Goal: Task Accomplishment & Management: Manage account settings

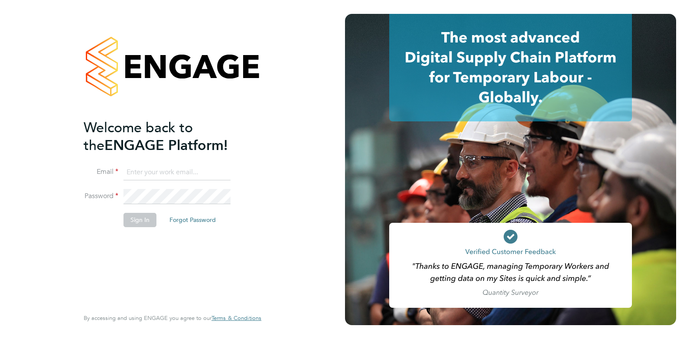
click at [156, 173] on input at bounding box center [177, 173] width 107 height 16
type input "tomellis@jjfox.com"
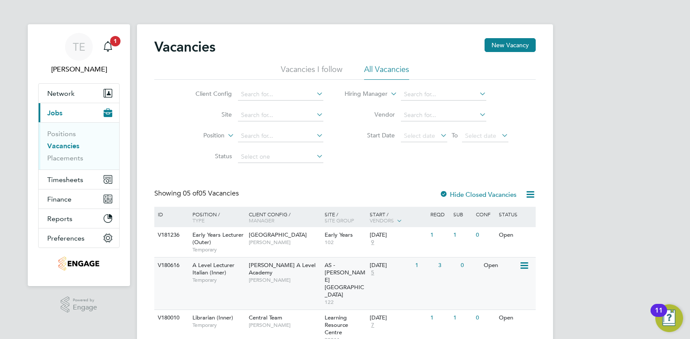
click at [262, 277] on span "[PERSON_NAME]" at bounding box center [285, 280] width 72 height 7
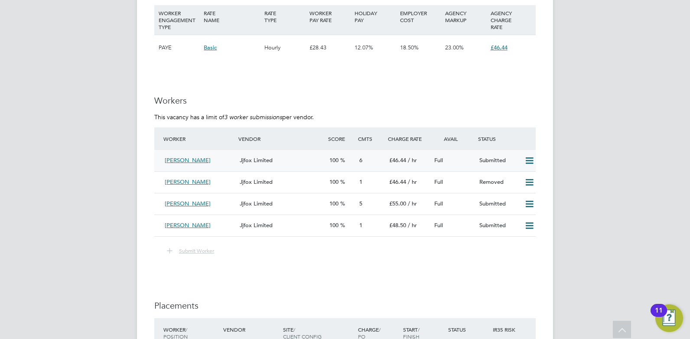
click at [308, 162] on div "Jjfox Limited" at bounding box center [281, 161] width 90 height 14
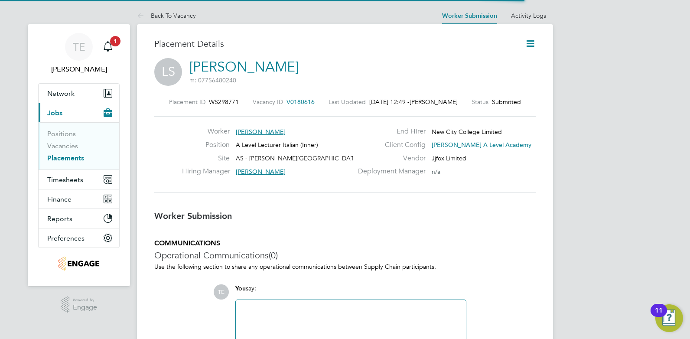
scroll to position [8, 122]
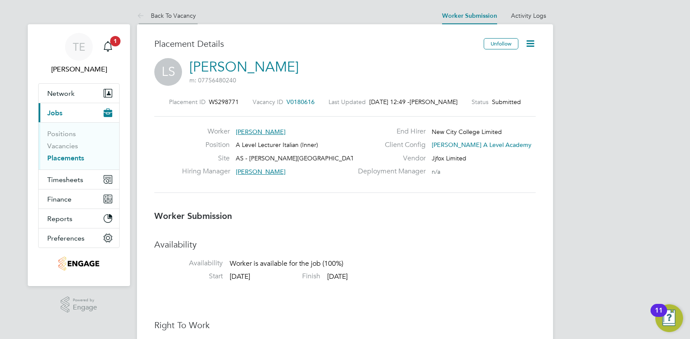
click at [167, 17] on link "Back To Vacancy" at bounding box center [166, 16] width 59 height 8
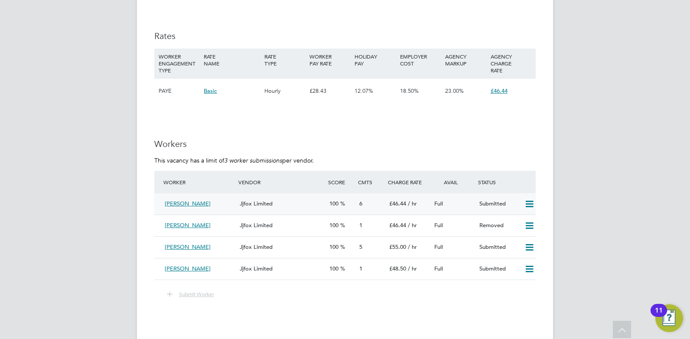
click at [290, 198] on div "Jjfox Limited" at bounding box center [281, 204] width 90 height 14
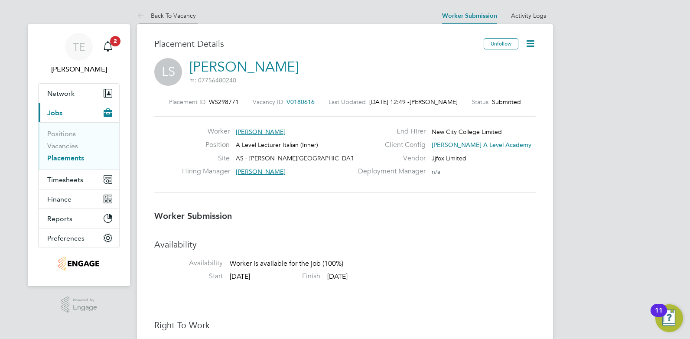
click at [161, 18] on link "Back To Vacancy" at bounding box center [166, 16] width 59 height 8
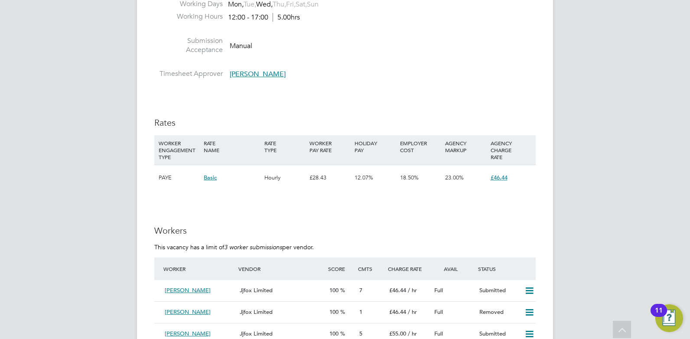
scroll to position [1301, 0]
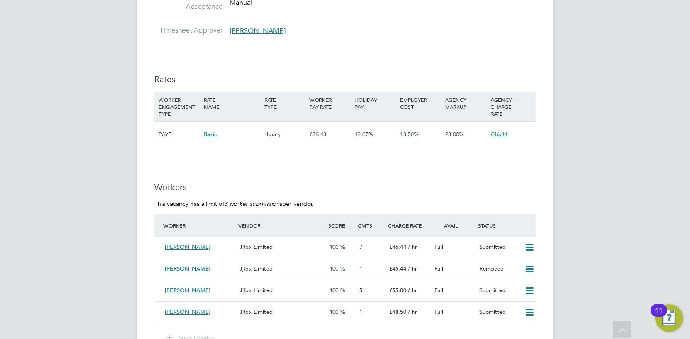
click at [499, 133] on span "£46.44" at bounding box center [499, 134] width 17 height 7
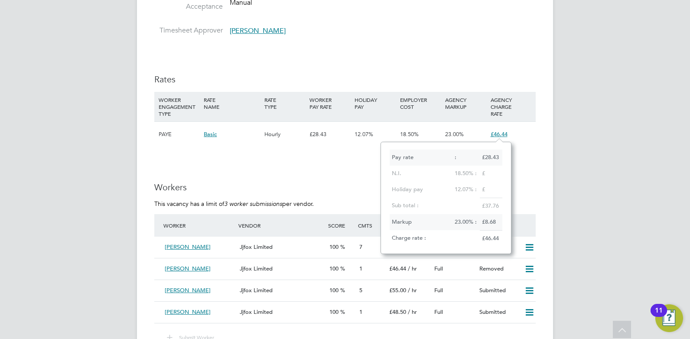
scroll to position [7, 18]
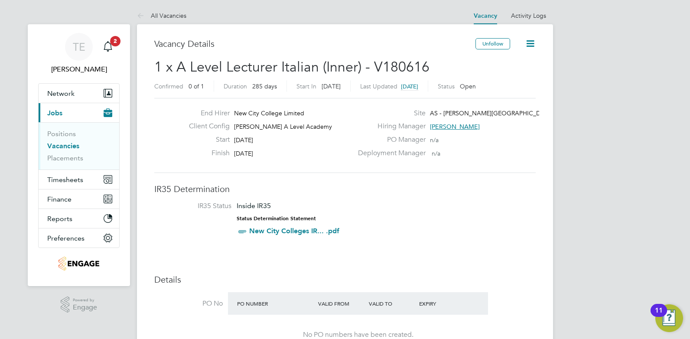
click at [527, 41] on icon at bounding box center [530, 43] width 11 height 11
click at [507, 145] on div "PO Manager n/a" at bounding box center [446, 141] width 186 height 13
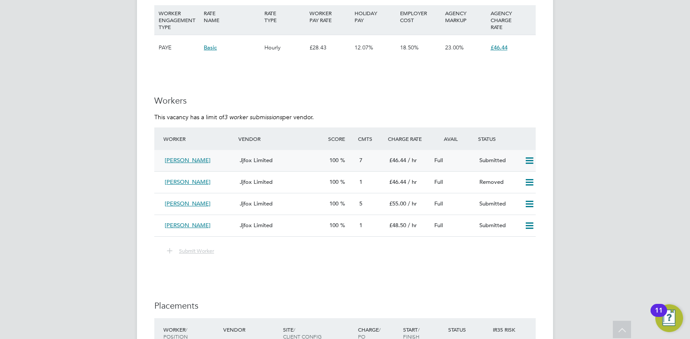
click at [209, 158] on div "Loredana Skeate" at bounding box center [198, 161] width 75 height 14
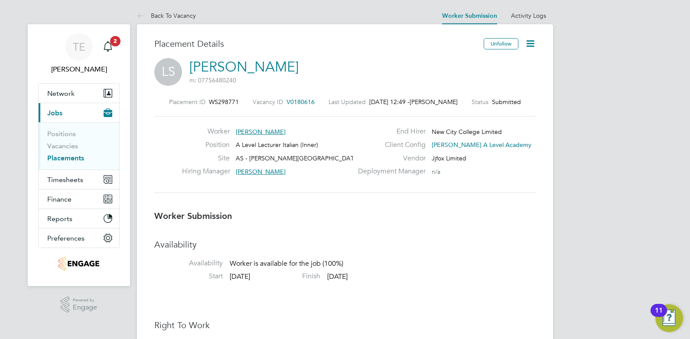
click at [530, 41] on icon at bounding box center [530, 43] width 11 height 11
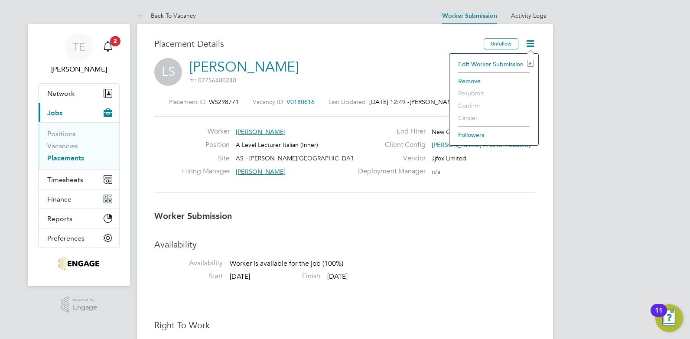
click at [481, 155] on div "Vendor Jjfox Limited" at bounding box center [446, 160] width 186 height 13
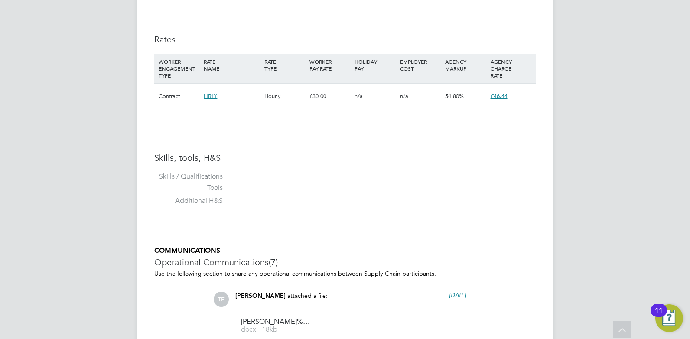
click at [503, 98] on span "£46.44" at bounding box center [499, 95] width 17 height 7
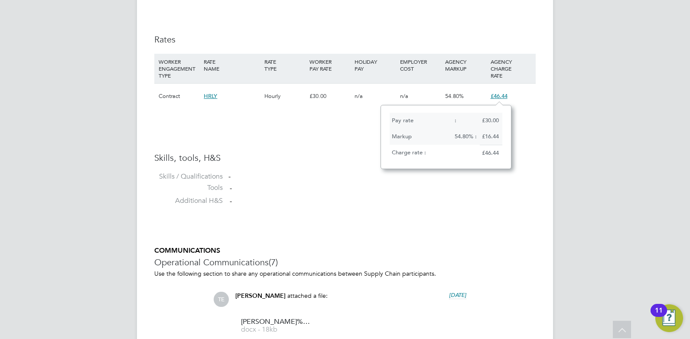
click at [412, 194] on li "Tools -" at bounding box center [345, 189] width 382 height 13
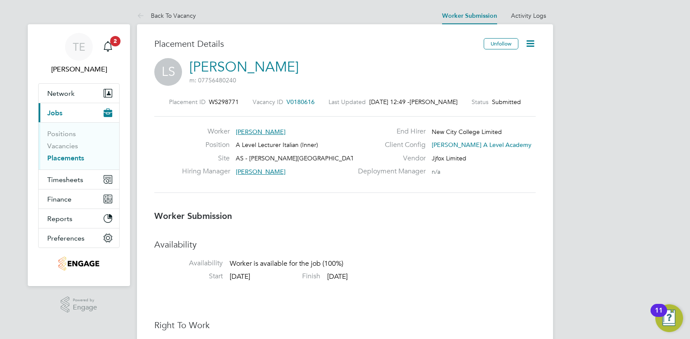
click at [533, 40] on icon at bounding box center [530, 43] width 11 height 11
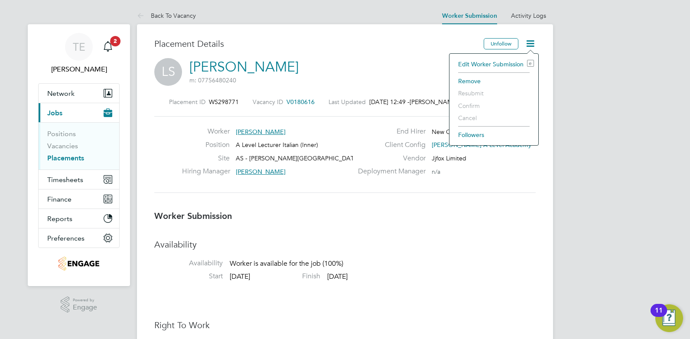
click at [504, 62] on li "Edit Worker Submission e" at bounding box center [494, 64] width 80 height 12
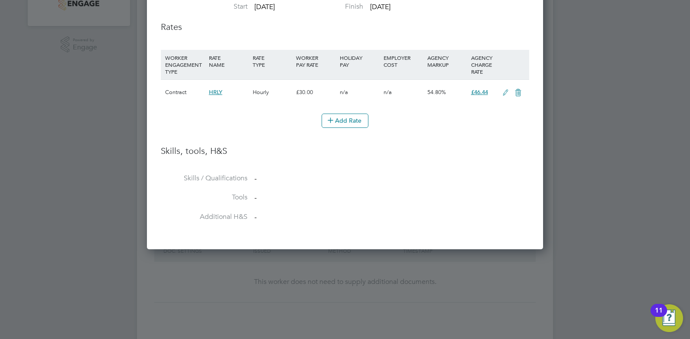
click at [506, 89] on icon at bounding box center [505, 92] width 11 height 7
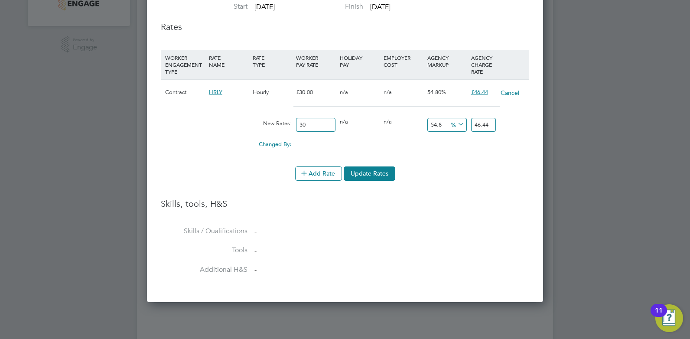
drag, startPoint x: 317, startPoint y: 116, endPoint x: 287, endPoint y: 118, distance: 29.6
click at [287, 118] on div "New Rates: 30 0 n/a 0 n/a 54.8 0 % 46.44" at bounding box center [345, 125] width 369 height 23
type input "4"
type input "6.192"
type input "40"
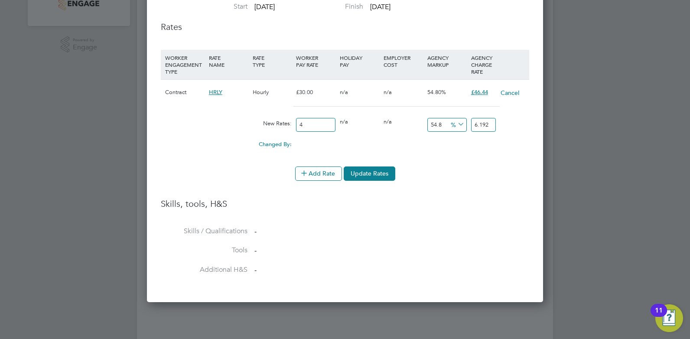
type input "61.92"
type input "40"
drag, startPoint x: 444, startPoint y: 119, endPoint x: 421, endPoint y: 118, distance: 23.4
click at [421, 118] on div "New Rates: 40 0 n/a 0 n/a 54.8 21.92 % 61.92" at bounding box center [345, 125] width 369 height 23
type input "2"
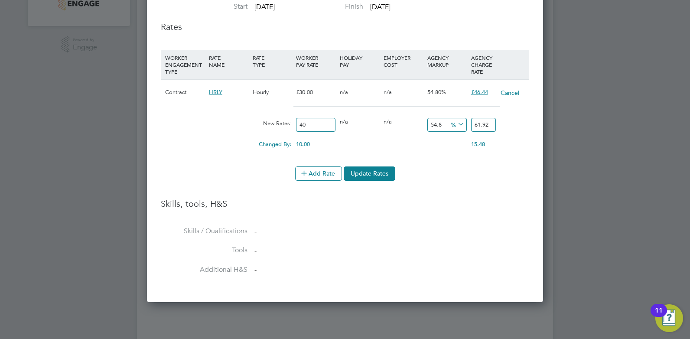
type input "40.8"
type input "23"
type input "49.2"
click at [465, 181] on li "Add Rate Update Rates" at bounding box center [345, 178] width 369 height 23
click at [486, 118] on input "49.2" at bounding box center [483, 125] width 25 height 14
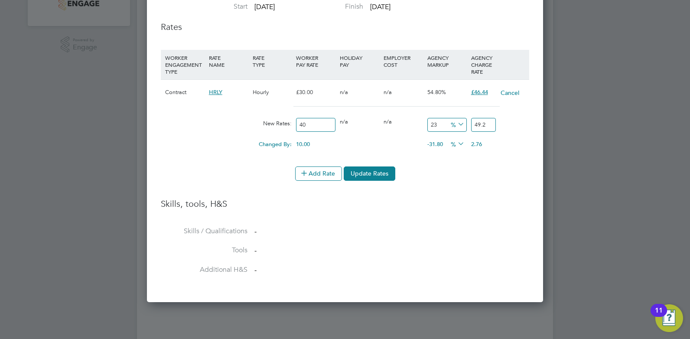
type input "22.5"
type input "49"
type input "-90"
type input "4"
type input "-87.5"
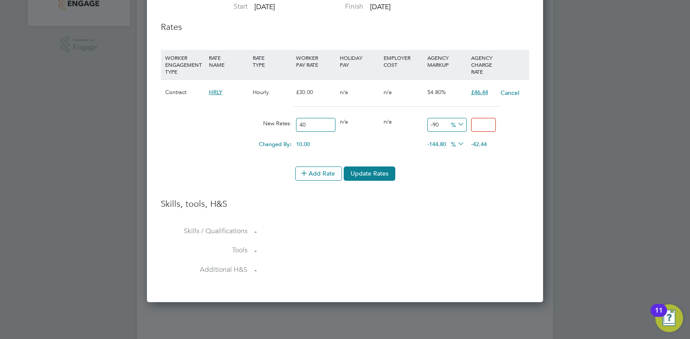
type input "5"
type input "25"
type input "50"
click at [469, 198] on h3 "Skills, tools, H&S" at bounding box center [345, 203] width 369 height 11
click at [376, 167] on button "Update Rates" at bounding box center [370, 174] width 52 height 14
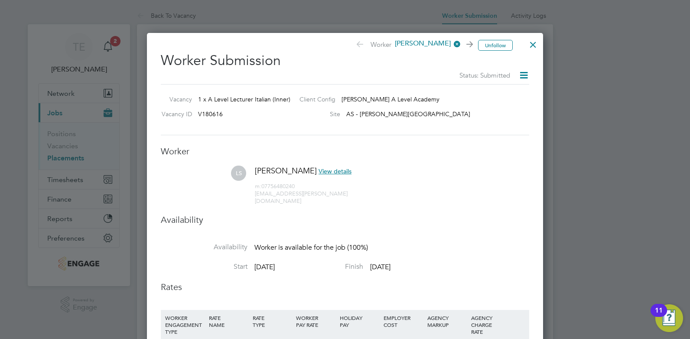
click at [534, 46] on div at bounding box center [534, 43] width 16 height 16
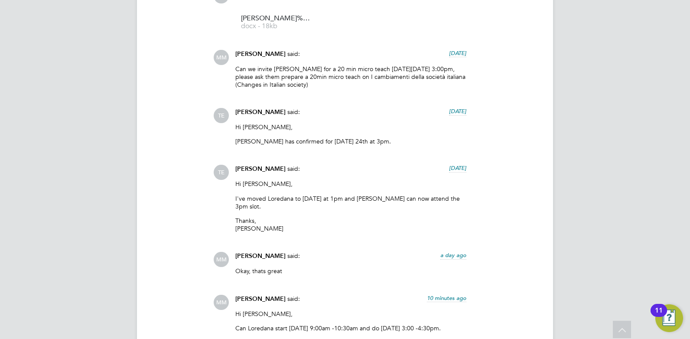
scroll to position [1093, 0]
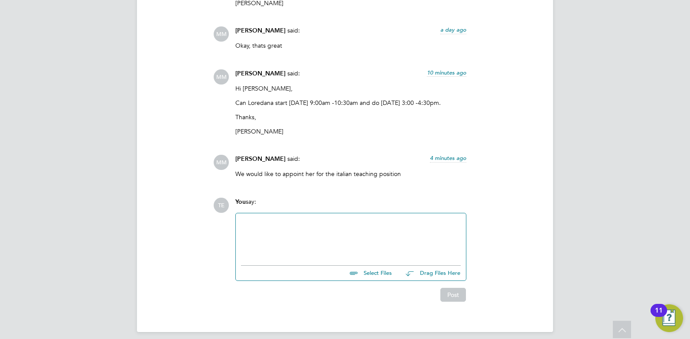
click at [267, 231] on div at bounding box center [351, 237] width 220 height 37
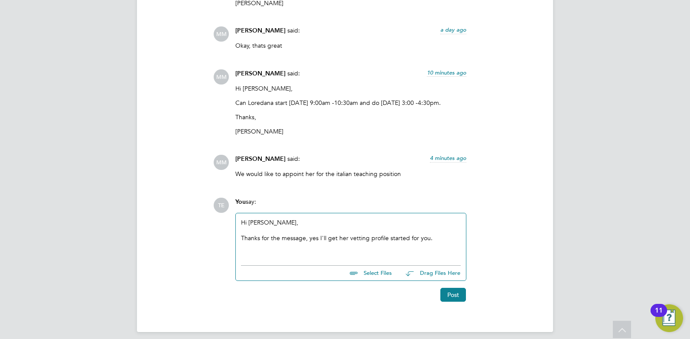
click at [454, 234] on div "Thanks for the message, yes I'll get her vetting profile started for you." at bounding box center [351, 238] width 220 height 8
drag, startPoint x: 436, startPoint y: 230, endPoint x: 460, endPoint y: 242, distance: 27.0
click at [425, 234] on div "Thanks for the message, yes I'll get her vetting profile started for you." at bounding box center [351, 238] width 220 height 8
click at [457, 291] on button "Post" at bounding box center [454, 295] width 26 height 14
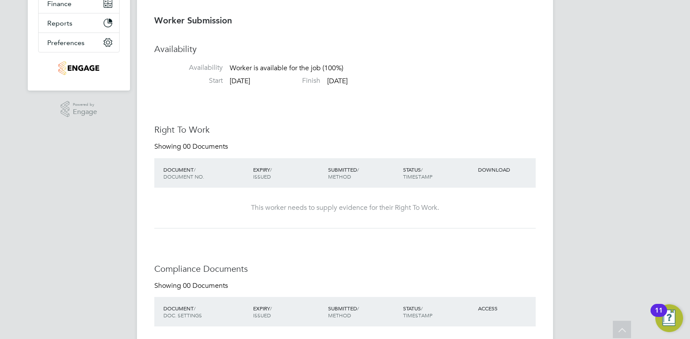
scroll to position [0, 0]
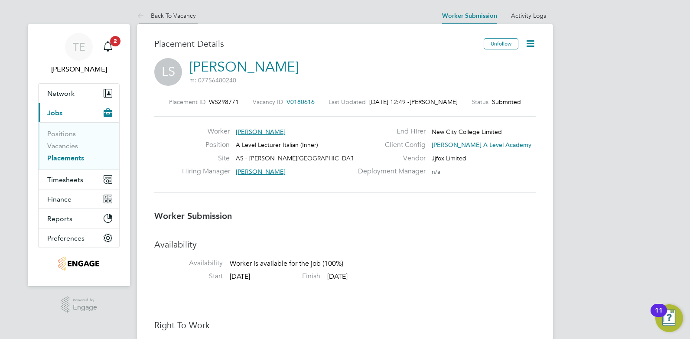
click at [169, 12] on link "Back To Vacancy" at bounding box center [166, 16] width 59 height 8
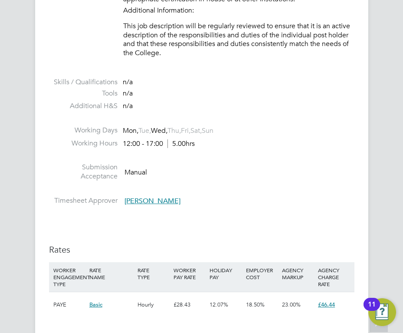
scroll to position [1865, 0]
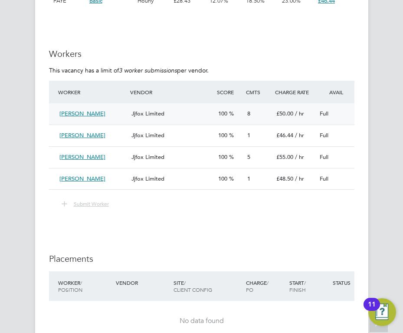
click at [190, 114] on div "Jjfox Limited" at bounding box center [171, 114] width 87 height 14
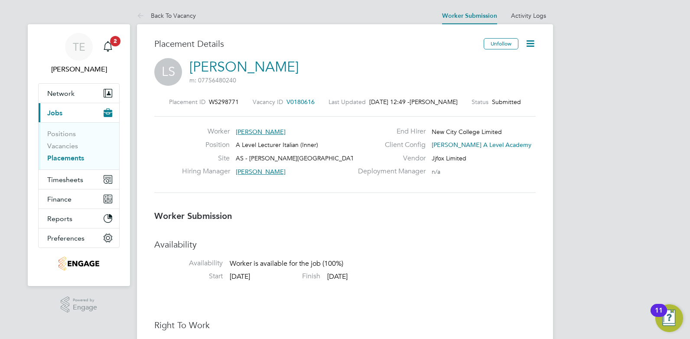
click at [534, 42] on icon at bounding box center [530, 43] width 11 height 11
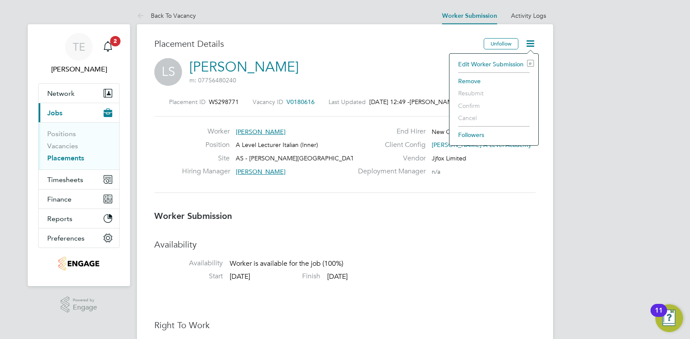
click at [374, 57] on div "Placement Details" at bounding box center [315, 48] width 323 height 20
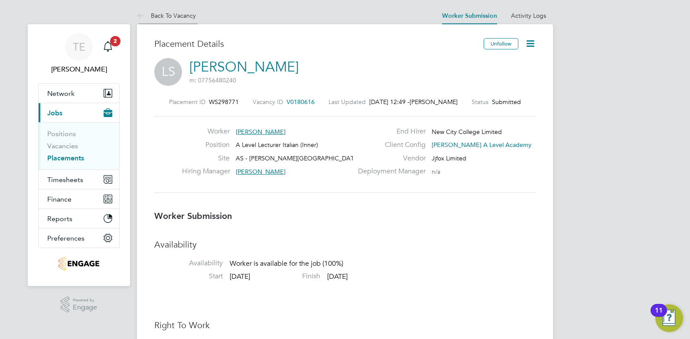
click at [155, 16] on link "Back To Vacancy" at bounding box center [166, 16] width 59 height 8
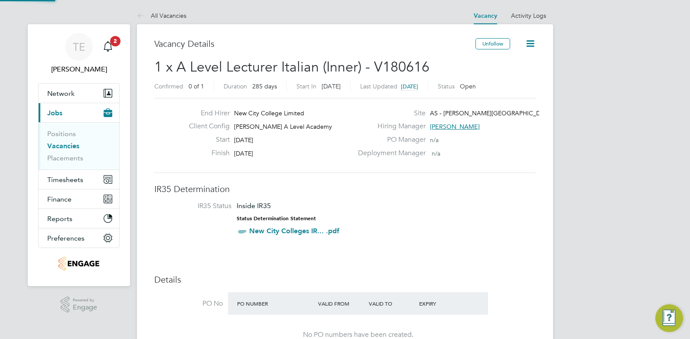
scroll to position [15, 91]
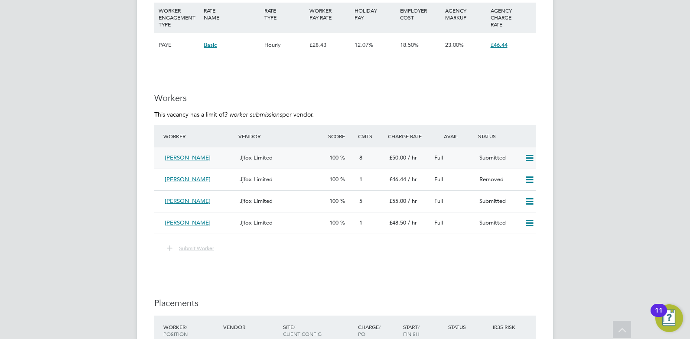
click at [302, 156] on div "Jjfox Limited" at bounding box center [281, 158] width 90 height 14
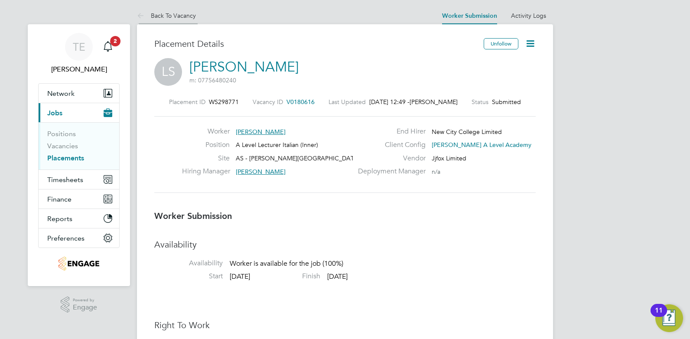
click at [174, 16] on link "Back To Vacancy" at bounding box center [166, 16] width 59 height 8
